Goal: Information Seeking & Learning: Learn about a topic

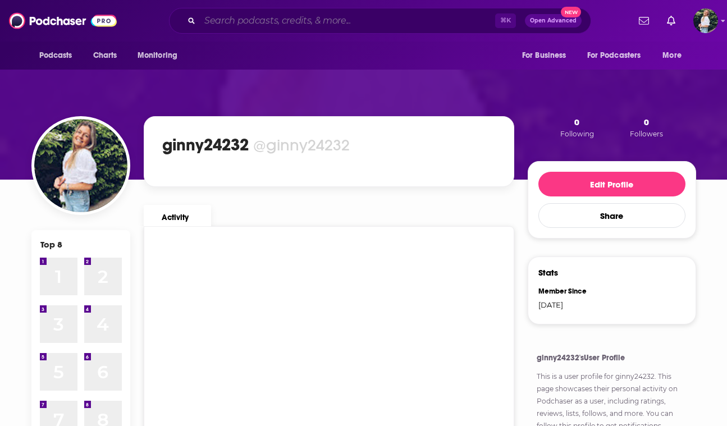
click at [378, 17] on input "Search podcasts, credits, & more..." at bounding box center [347, 21] width 295 height 18
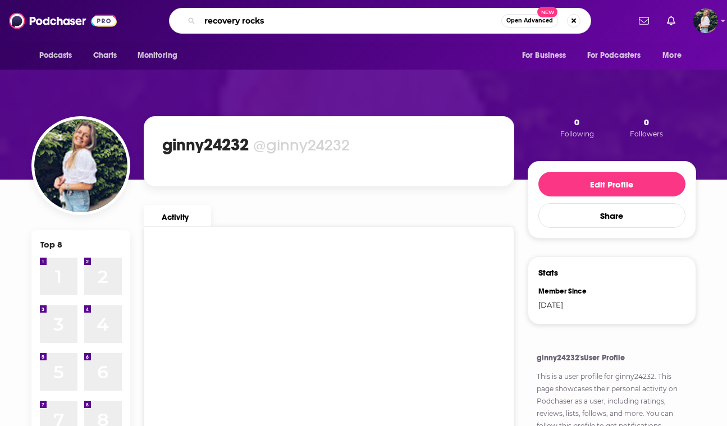
type input "recovery rocks"
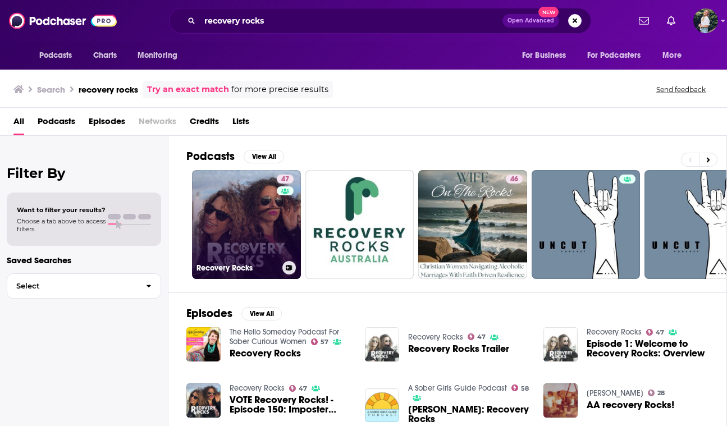
click at [277, 209] on div "47" at bounding box center [287, 217] width 20 height 86
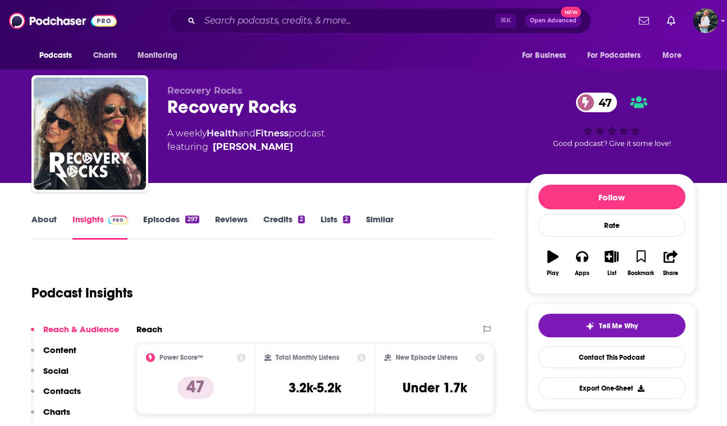
scroll to position [35, 0]
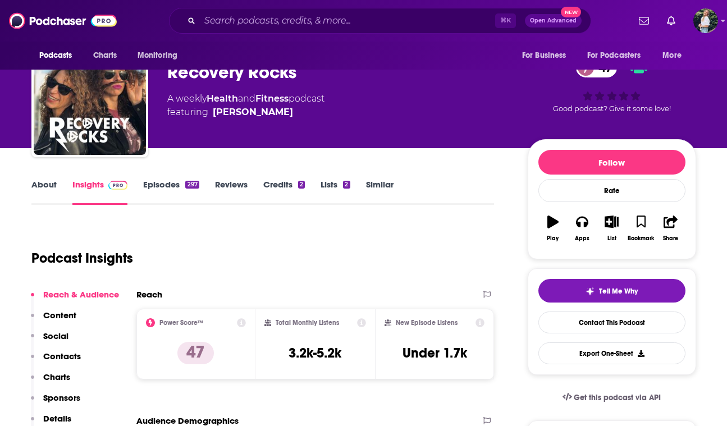
click at [49, 182] on link "About" at bounding box center [43, 192] width 25 height 26
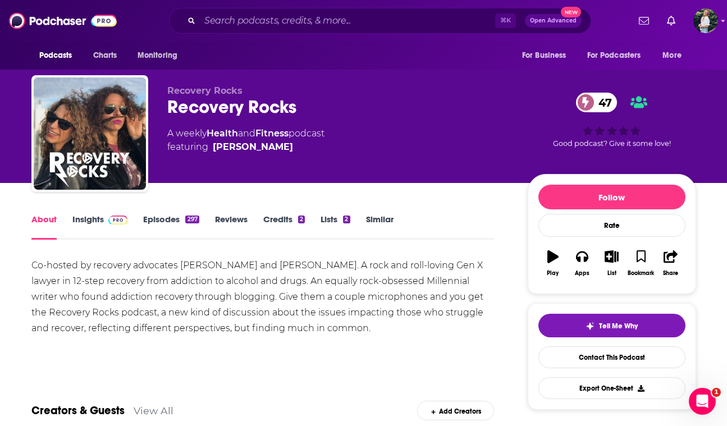
click at [377, 222] on link "Similar" at bounding box center [379, 227] width 27 height 26
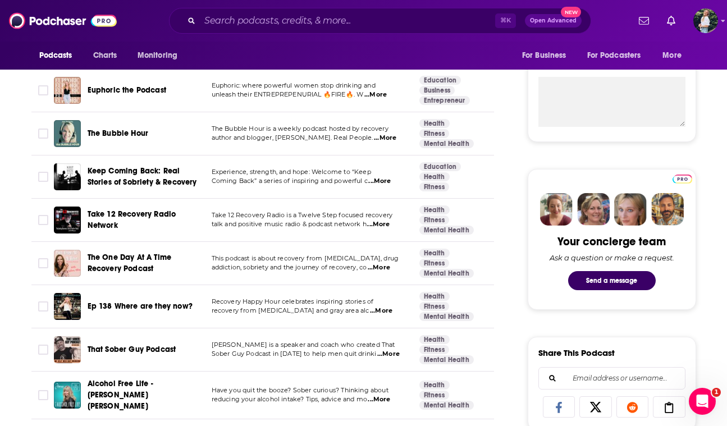
scroll to position [411, 0]
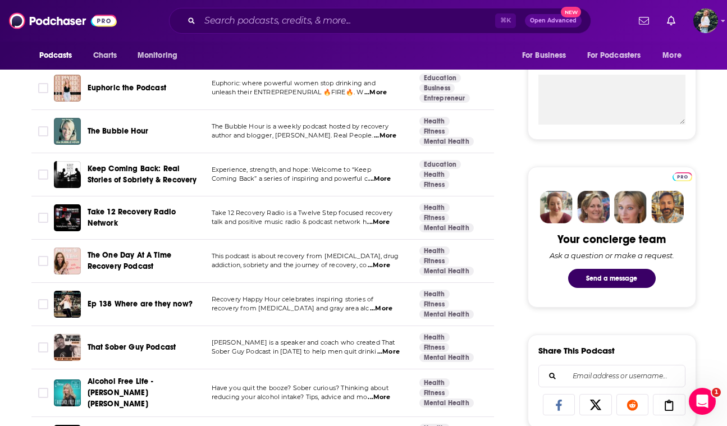
click at [385, 174] on p "Experience, strength, and hope: Welcome to “Keep" at bounding box center [306, 170] width 189 height 9
click at [381, 176] on span "...More" at bounding box center [379, 178] width 22 height 9
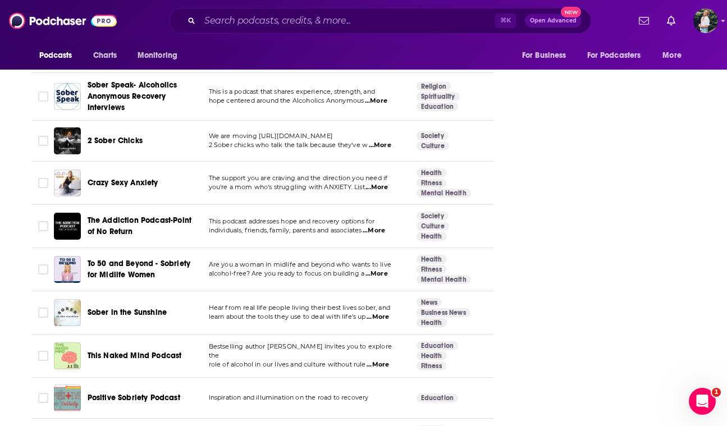
scroll to position [0, 0]
click at [381, 360] on span "...More" at bounding box center [380, 364] width 22 height 9
click at [382, 313] on span "...More" at bounding box center [380, 317] width 22 height 9
